Goal: Use online tool/utility: Utilize a website feature to perform a specific function

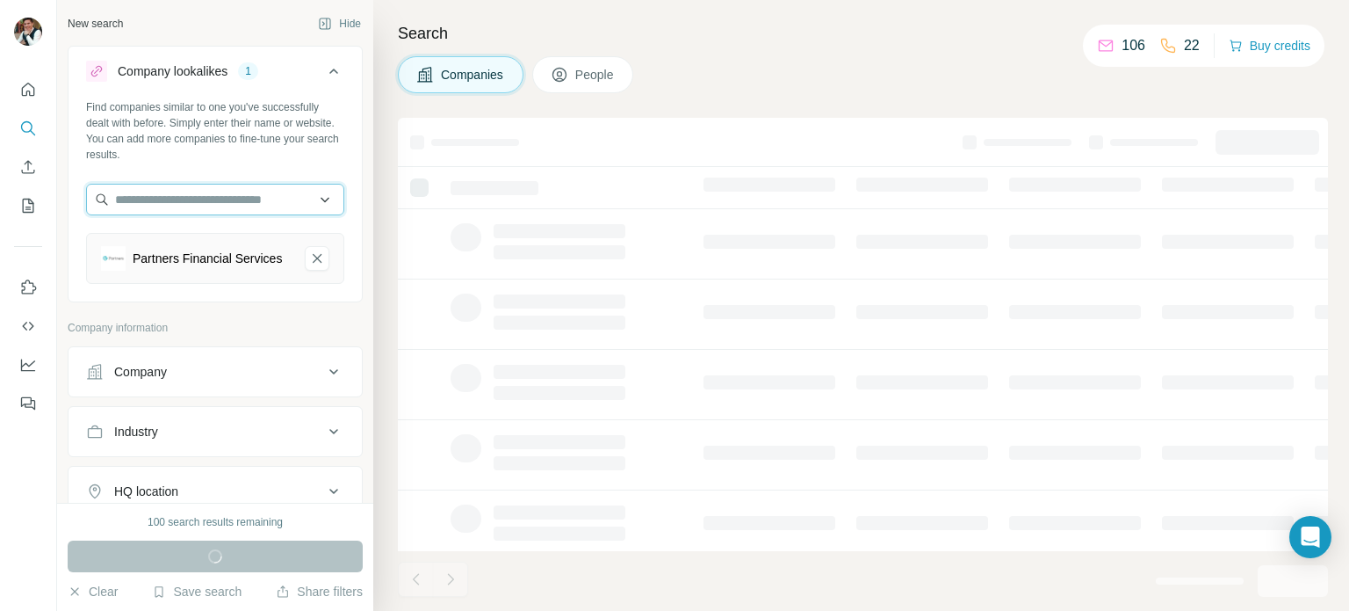
click at [213, 206] on input "text" at bounding box center [215, 200] width 258 height 32
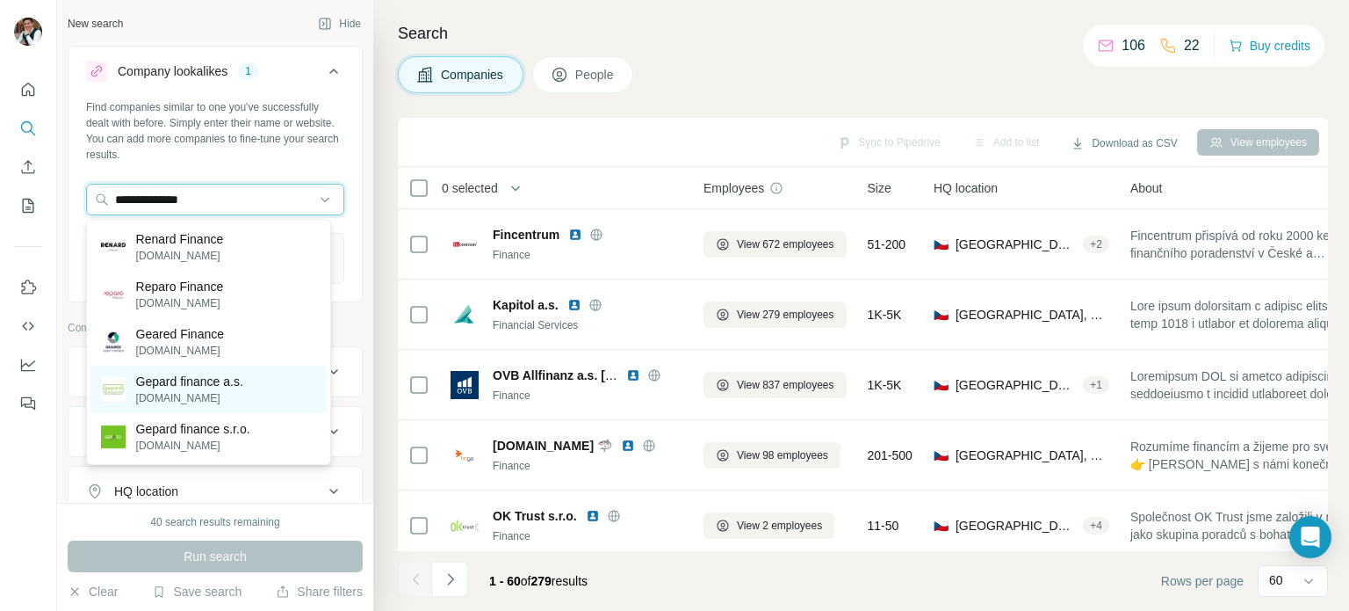
type input "**********"
click at [210, 401] on p "[DOMAIN_NAME]" at bounding box center [189, 398] width 107 height 16
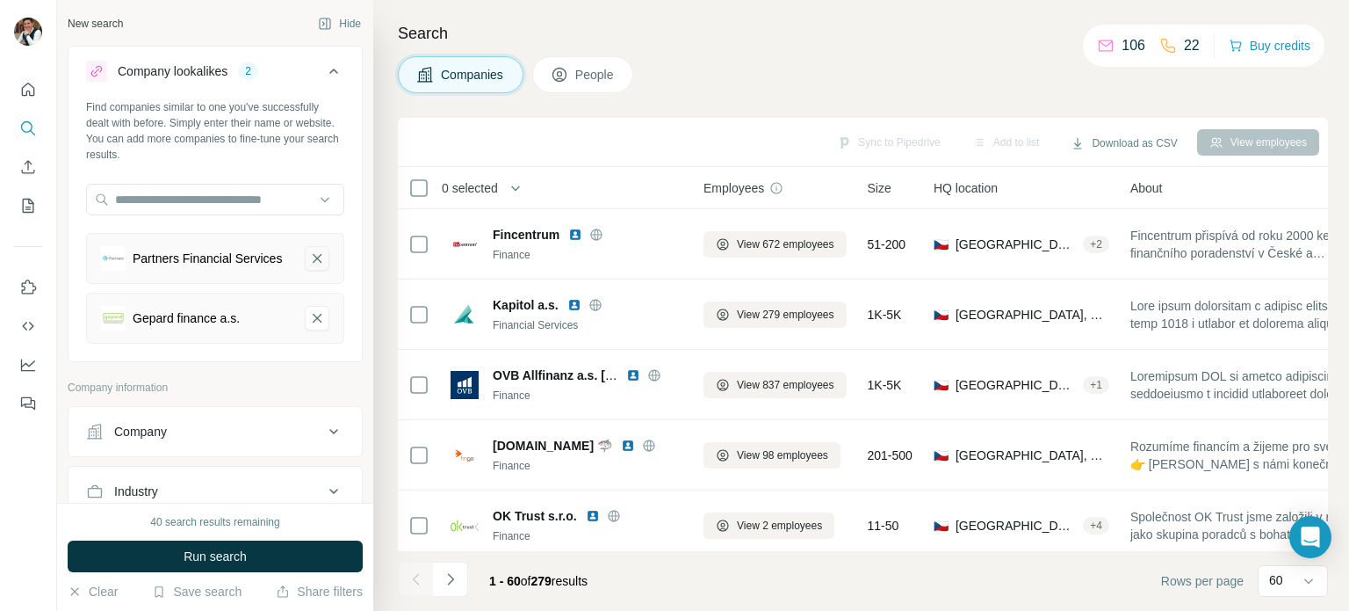
click at [309, 264] on icon "Partners Financial Services-remove-button" at bounding box center [317, 258] width 16 height 18
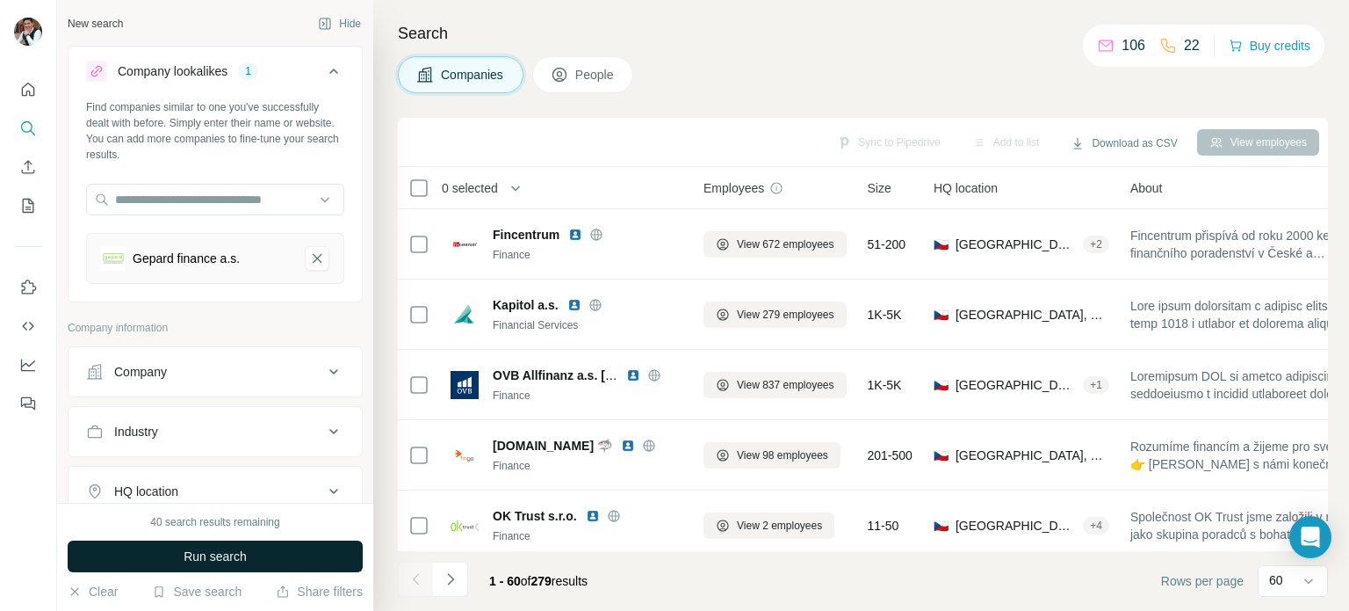
click at [261, 552] on button "Run search" at bounding box center [215, 556] width 295 height 32
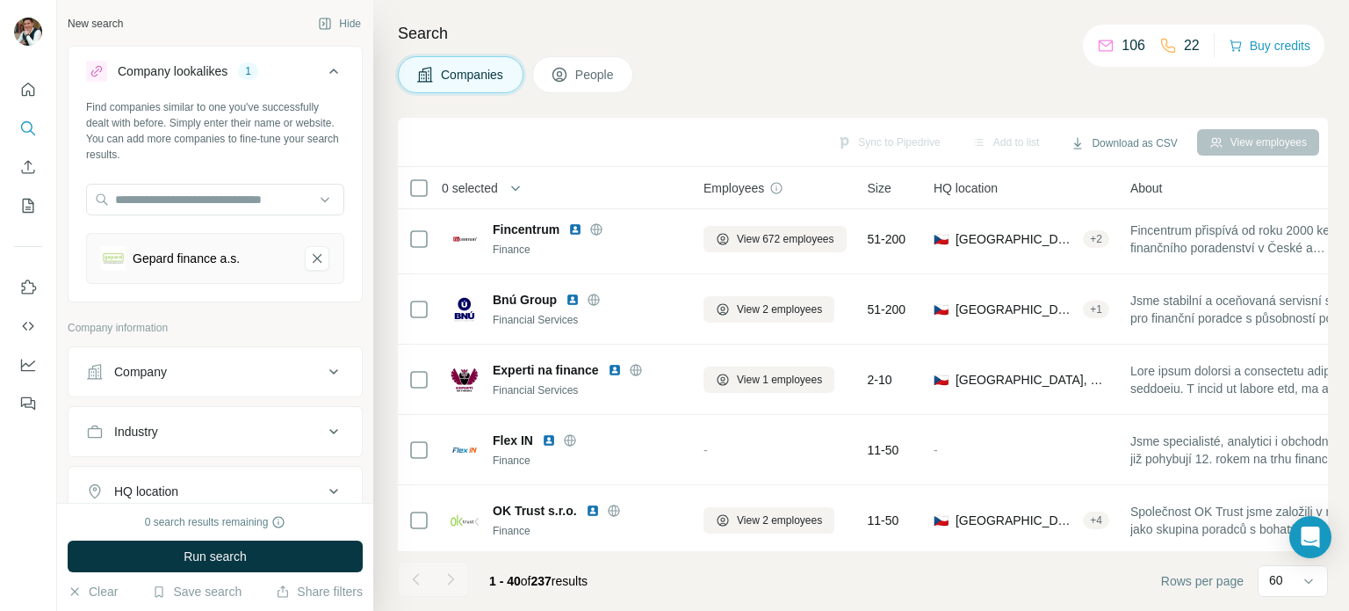
scroll to position [2477, 0]
